Goal: Manage account settings

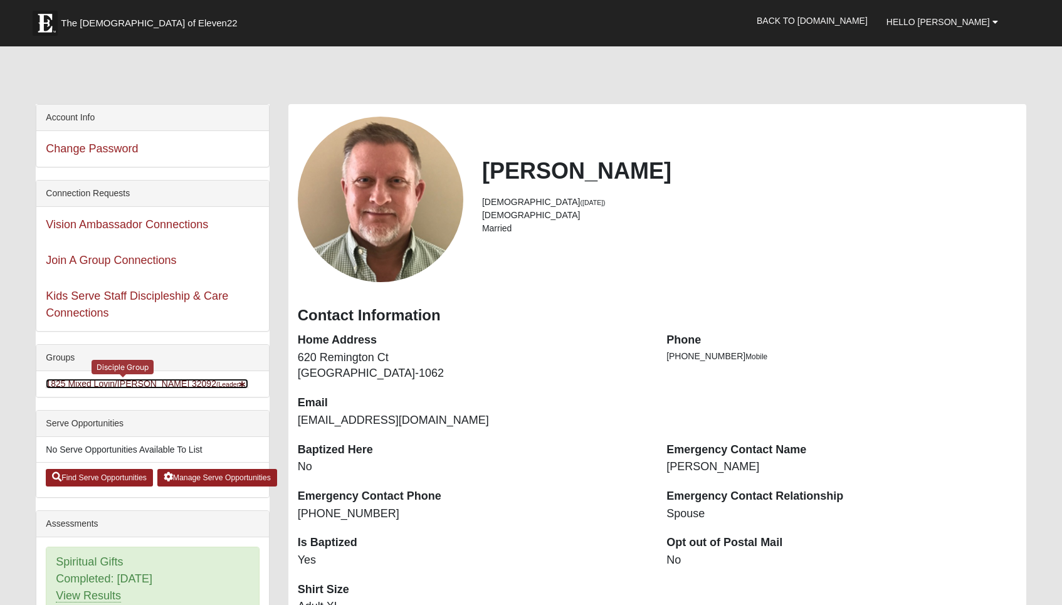
click at [118, 382] on link "1825 Mixed Lovin/Hale 32092 (Leader )" at bounding box center [147, 384] width 202 height 10
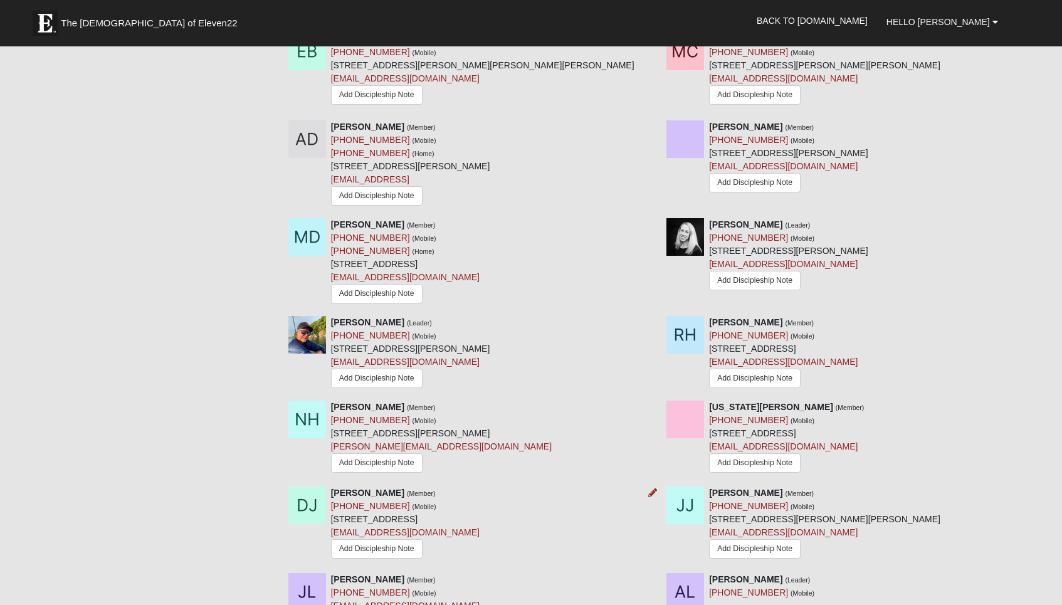
scroll to position [756, 0]
click at [652, 221] on icon at bounding box center [652, 225] width 9 height 9
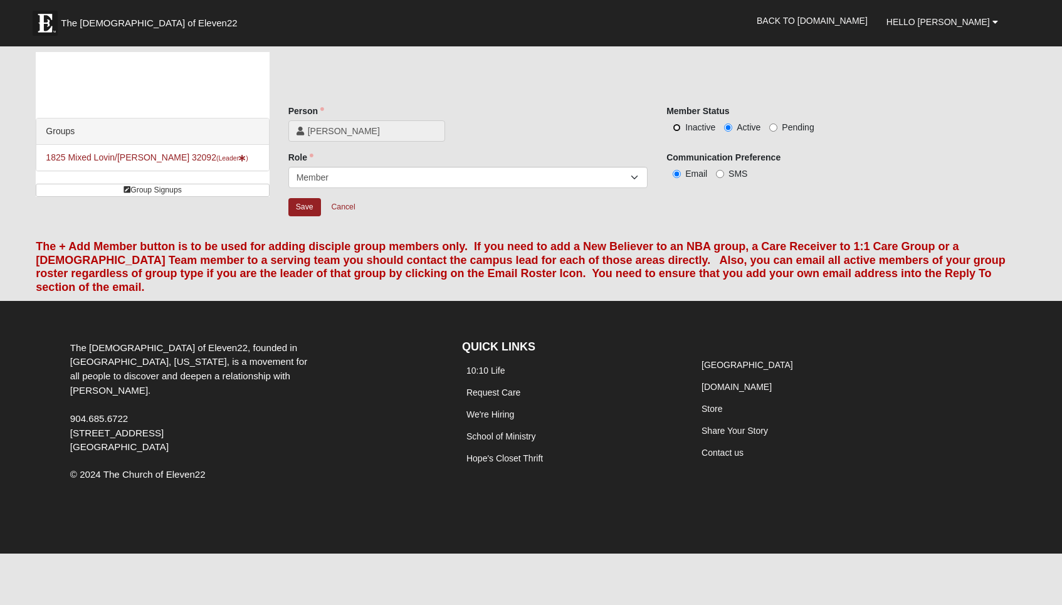
click at [678, 128] on input "Inactive" at bounding box center [677, 127] width 8 height 8
radio input "true"
click at [291, 207] on input "Save" at bounding box center [304, 207] width 33 height 18
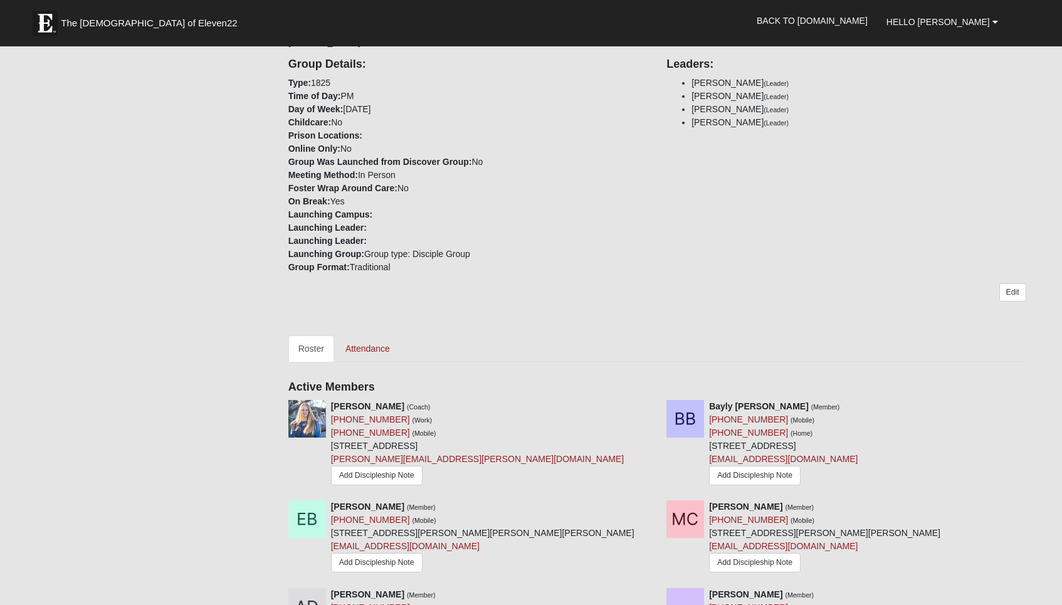
scroll to position [208, 0]
